Goal: Navigation & Orientation: Find specific page/section

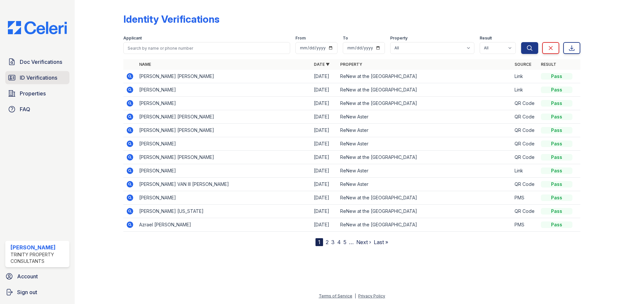
click at [28, 72] on link "ID Verifications" at bounding box center [37, 77] width 64 height 13
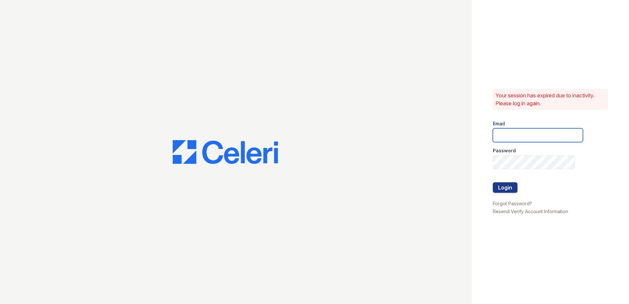
type input "[EMAIL_ADDRESS][DOMAIN_NAME]"
click at [500, 183] on button "Login" at bounding box center [505, 187] width 25 height 11
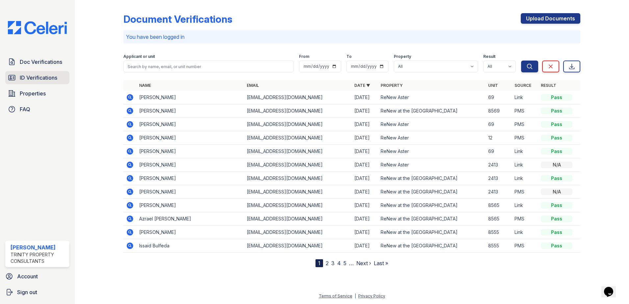
click at [41, 76] on span "ID Verifications" at bounding box center [38, 78] width 37 height 8
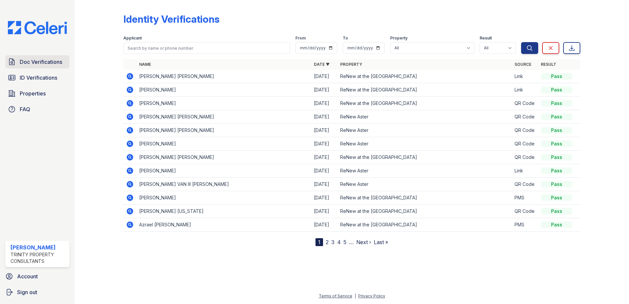
click at [30, 64] on span "Doc Verifications" at bounding box center [41, 62] width 42 height 8
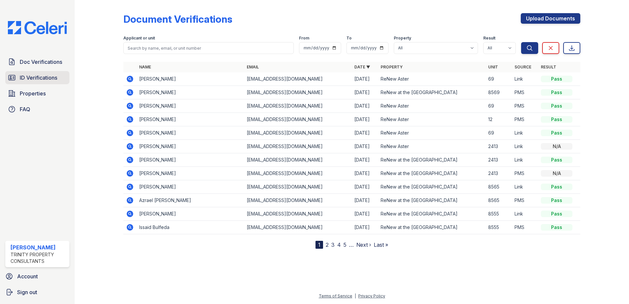
click at [22, 76] on span "ID Verifications" at bounding box center [38, 78] width 37 height 8
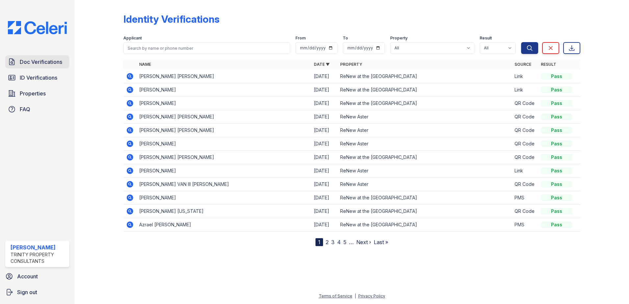
click at [23, 63] on span "Doc Verifications" at bounding box center [41, 62] width 42 height 8
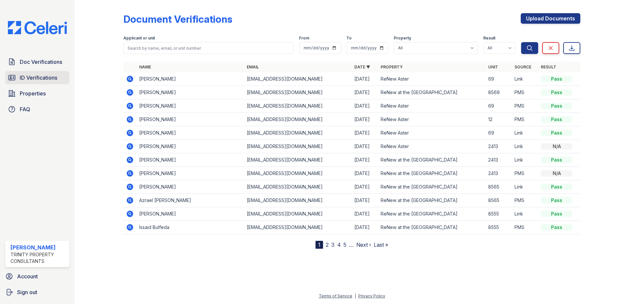
click at [38, 77] on span "ID Verifications" at bounding box center [38, 78] width 37 height 8
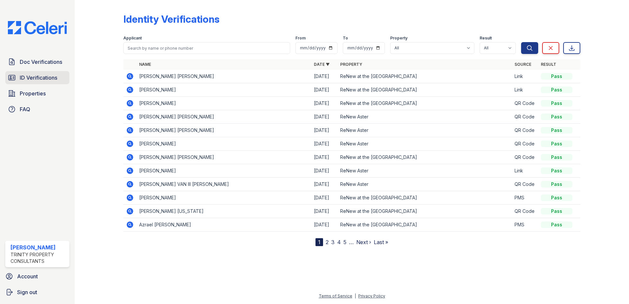
click at [21, 83] on link "ID Verifications" at bounding box center [37, 77] width 64 height 13
